Goal: Find specific page/section: Find specific page/section

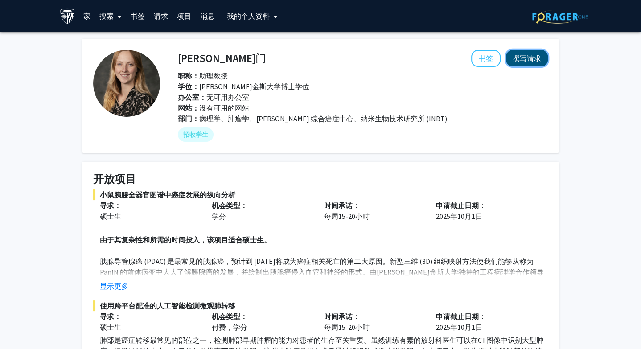
click at [527, 57] on font "撰写请求" at bounding box center [527, 58] width 29 height 9
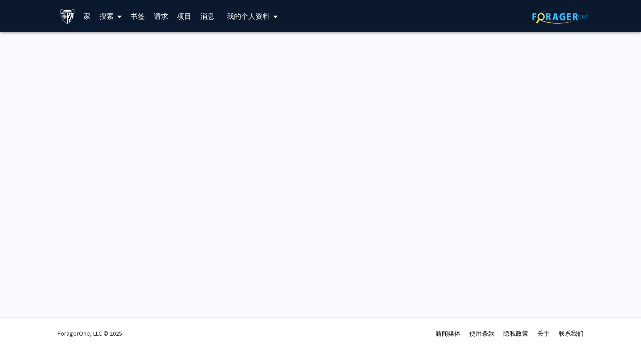
click at [247, 154] on div "跳过导航 家 搜索 书签 请求 项目 消息 我的 个人资料 杨罗 查看个人资料 帐户设置 登出 完善您的个人资料 × 要继续，您需要确保已在个人资料中填写了您…" at bounding box center [320, 174] width 641 height 349
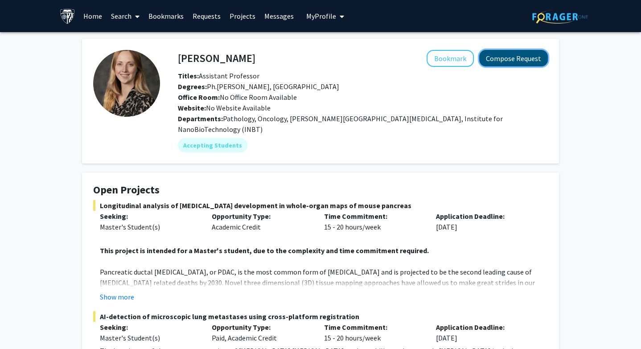
click at [538, 54] on button "Compose Request" at bounding box center [513, 58] width 69 height 17
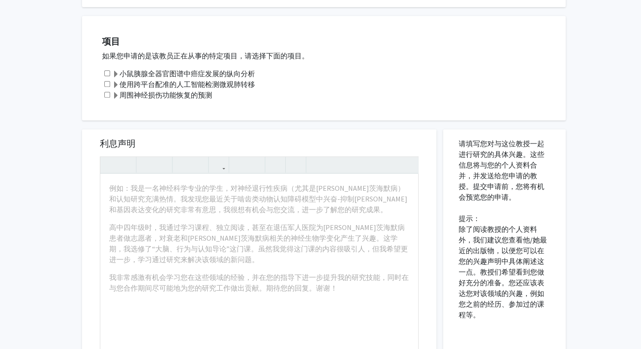
scroll to position [287, 0]
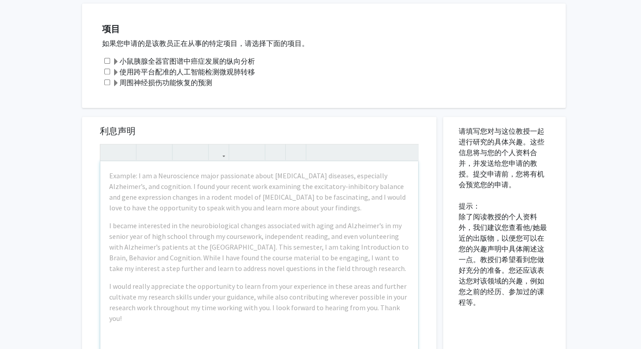
click at [375, 98] on div "项目 如果您申请的是该教员正在从事的特定项目，请选择下面的项目。 小鼠胰腺全器官图谱中癌症发展的纵向分析 使用跨平台配准的人工智能检测微观肺转移 周围神经损伤…" at bounding box center [324, 56] width 484 height 104
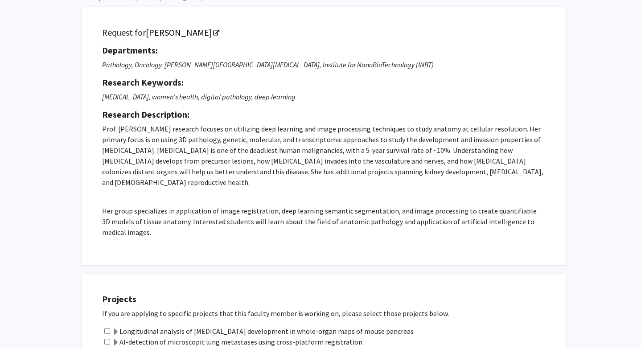
scroll to position [0, 0]
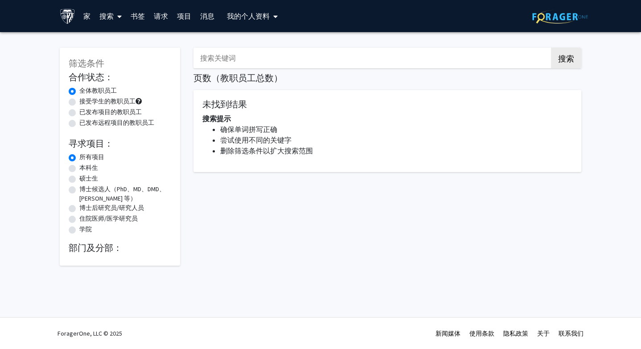
click at [249, 61] on input "搜索关键词" at bounding box center [369, 58] width 350 height 21
paste input "Arja Ray"
type input "Arja Ray"
click at [551, 48] on button "搜索" at bounding box center [566, 58] width 30 height 21
click at [552, 59] on button "搜索" at bounding box center [566, 58] width 30 height 21
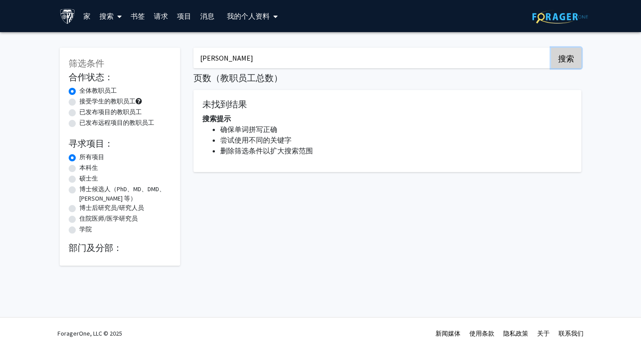
click at [563, 59] on font "搜索" at bounding box center [566, 58] width 16 height 10
click at [561, 58] on font "搜索" at bounding box center [566, 58] width 16 height 10
click at [90, 101] on font "接受学生的教职员工" at bounding box center [107, 101] width 56 height 8
click at [85, 101] on input "接受学生的教职员工" at bounding box center [82, 100] width 6 height 6
radio input "true"
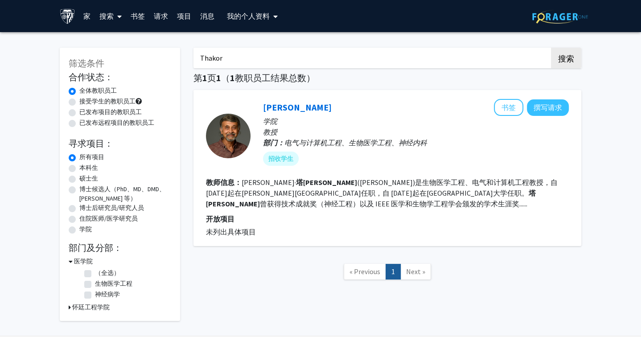
drag, startPoint x: 224, startPoint y: 58, endPoint x: 132, endPoint y: 52, distance: 92.9
click at [132, 52] on div "筛选条件 合作状态： 合作状态 全体教职员工 合作状态 接受学生的教职员工 合作状态 已发布项目的教职员工 合作状态 已发布远程项目的教职员工 寻求项目： 项…" at bounding box center [320, 180] width 535 height 282
paste input "[PERSON_NAME]"
type input "[PERSON_NAME]"
click at [551, 48] on button "搜索" at bounding box center [566, 58] width 30 height 21
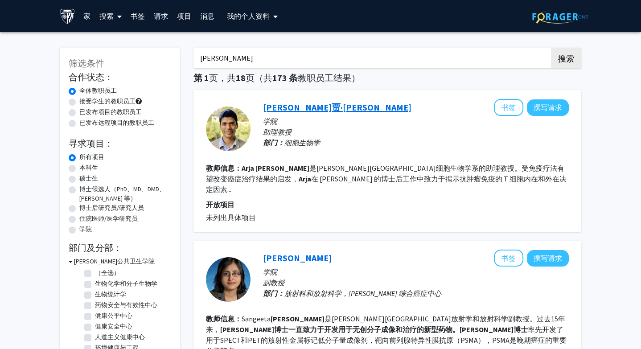
click at [288, 104] on font "[PERSON_NAME]贾·[PERSON_NAME]" at bounding box center [337, 107] width 149 height 11
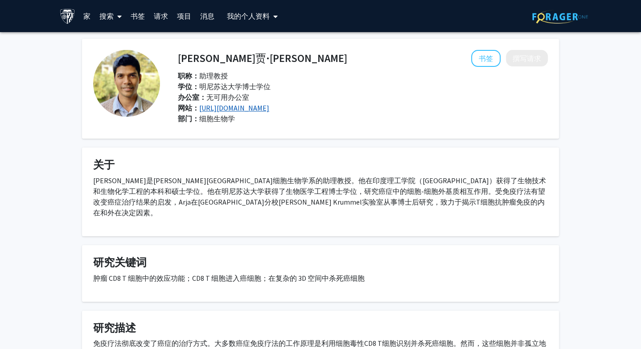
click at [234, 109] on font "[URL][DOMAIN_NAME]" at bounding box center [234, 107] width 70 height 9
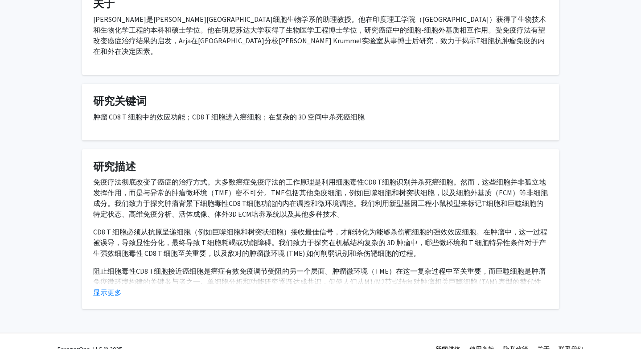
scroll to position [166, 0]
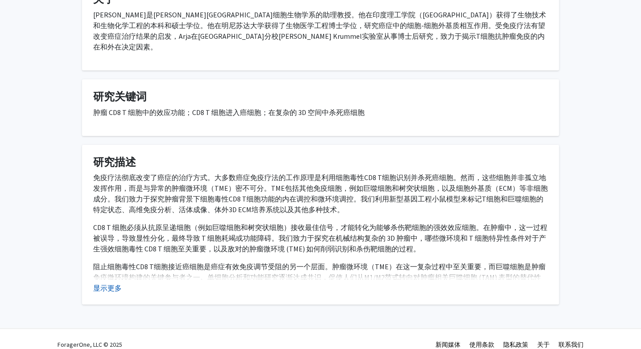
click at [116, 283] on button "显示更多" at bounding box center [107, 288] width 29 height 11
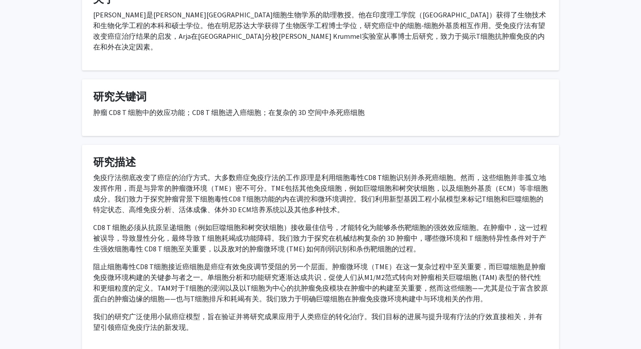
scroll to position [237, 0]
